Goal: Task Accomplishment & Management: Complete application form

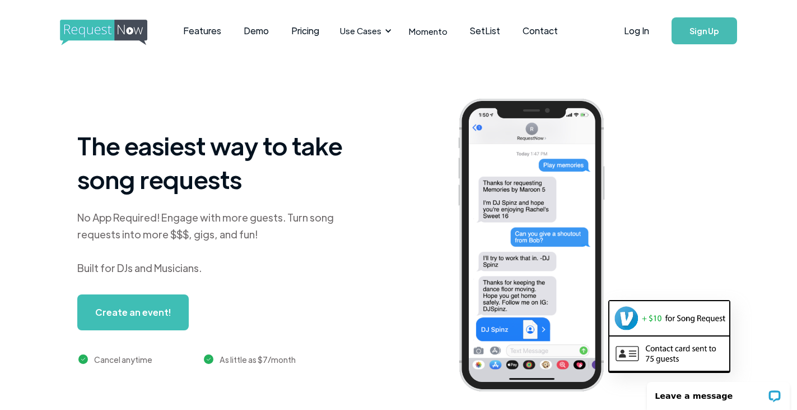
click at [717, 29] on link "Sign Up" at bounding box center [705, 30] width 66 height 27
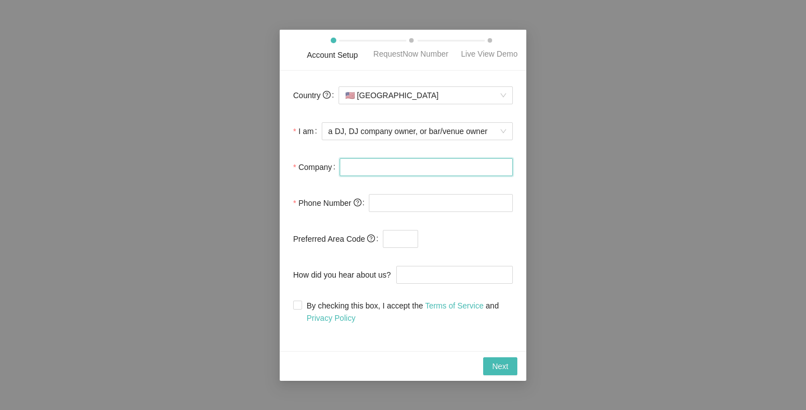
click at [388, 171] on input "Company" at bounding box center [426, 167] width 173 height 18
type input "Your Music Your Way"
click at [387, 208] on input "tel" at bounding box center [441, 203] width 144 height 18
type input "[PHONE_NUMBER]"
click at [414, 241] on input "text" at bounding box center [400, 239] width 35 height 18
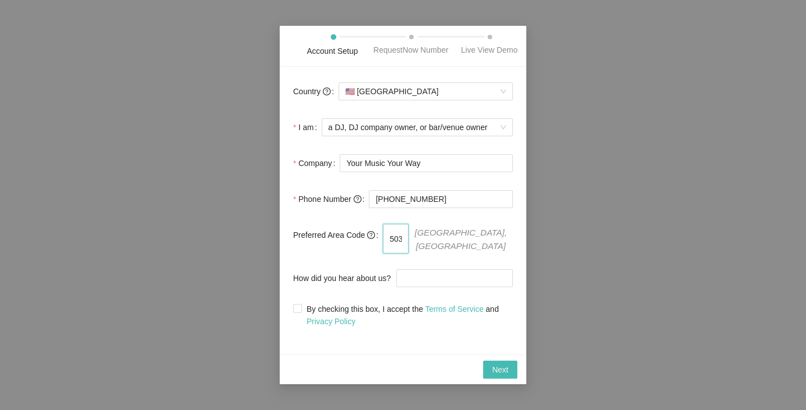
type input "503"
click at [562, 262] on div "Account Setup RequestNow Number Live View Demo Country 🇺🇸 [GEOGRAPHIC_DATA] I a…" at bounding box center [403, 205] width 806 height 410
click at [424, 279] on input "How did you hear about us?" at bounding box center [454, 278] width 117 height 18
type input "youtube crate hackers"
click at [296, 310] on input "By checking this box, I accept the Terms of Service and Privacy Policy" at bounding box center [297, 308] width 8 height 8
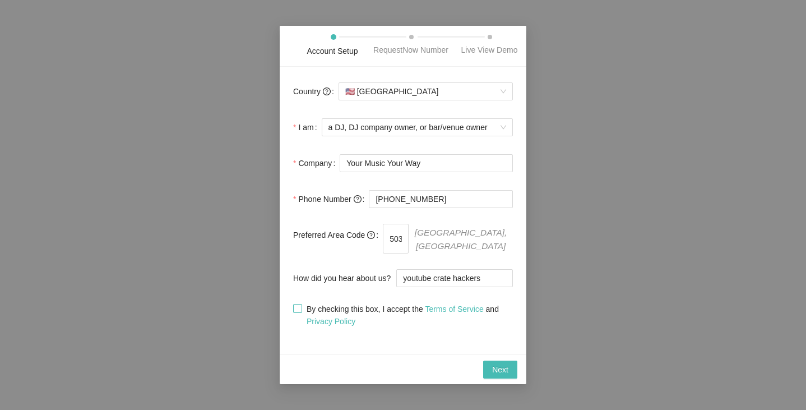
checkbox input "true"
click at [492, 370] on span "Next" at bounding box center [500, 369] width 16 height 12
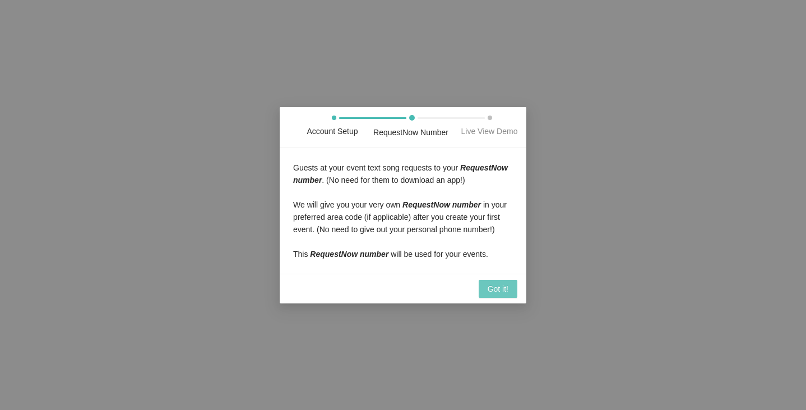
click at [498, 295] on span "Got it!" at bounding box center [498, 288] width 21 height 12
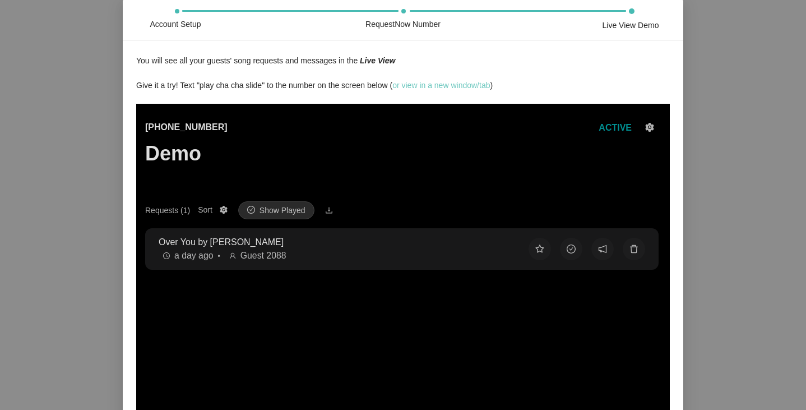
click at [454, 90] on link "or view in a new window/tab" at bounding box center [441, 85] width 98 height 9
